Goal: Transaction & Acquisition: Purchase product/service

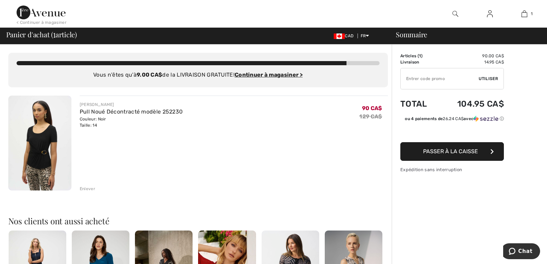
click at [490, 77] on span "Utiliser" at bounding box center [487, 79] width 19 height 6
click at [414, 79] on input "TEXT" at bounding box center [439, 78] width 78 height 21
click at [490, 76] on span "Utiliser" at bounding box center [487, 79] width 19 height 6
click at [410, 78] on input "TEXT" at bounding box center [439, 78] width 78 height 21
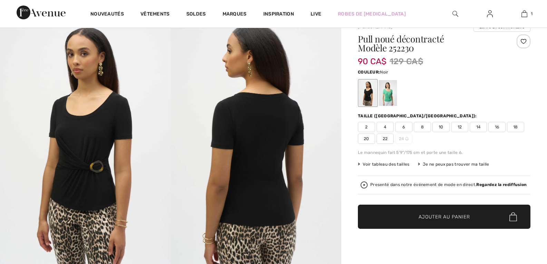
scroll to position [27, 0]
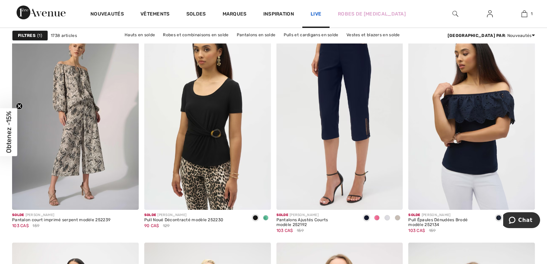
click at [317, 14] on link "Live" at bounding box center [315, 13] width 11 height 7
